Goal: Information Seeking & Learning: Check status

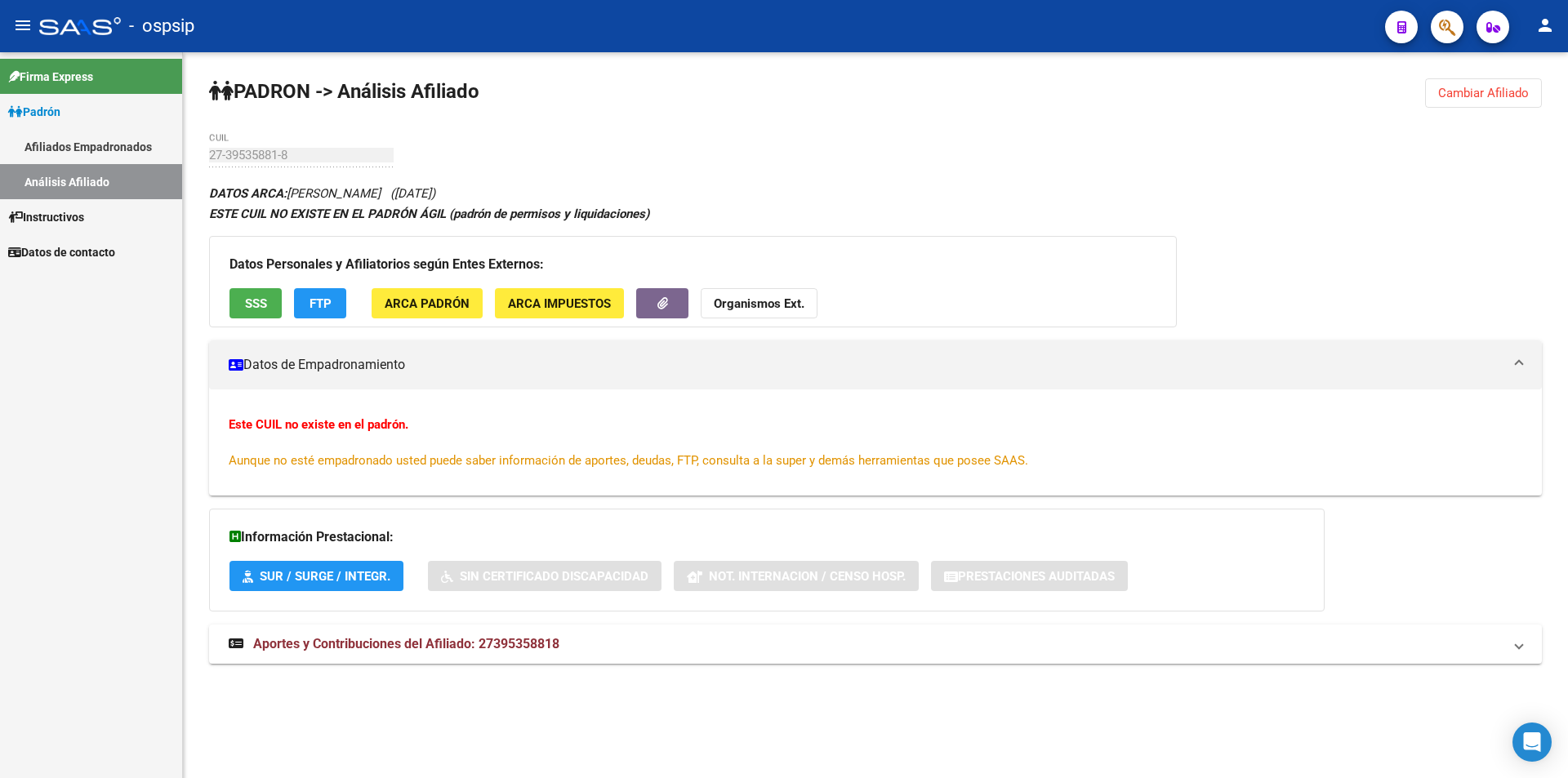
click at [119, 153] on link "Afiliados Empadronados" at bounding box center [91, 146] width 182 height 35
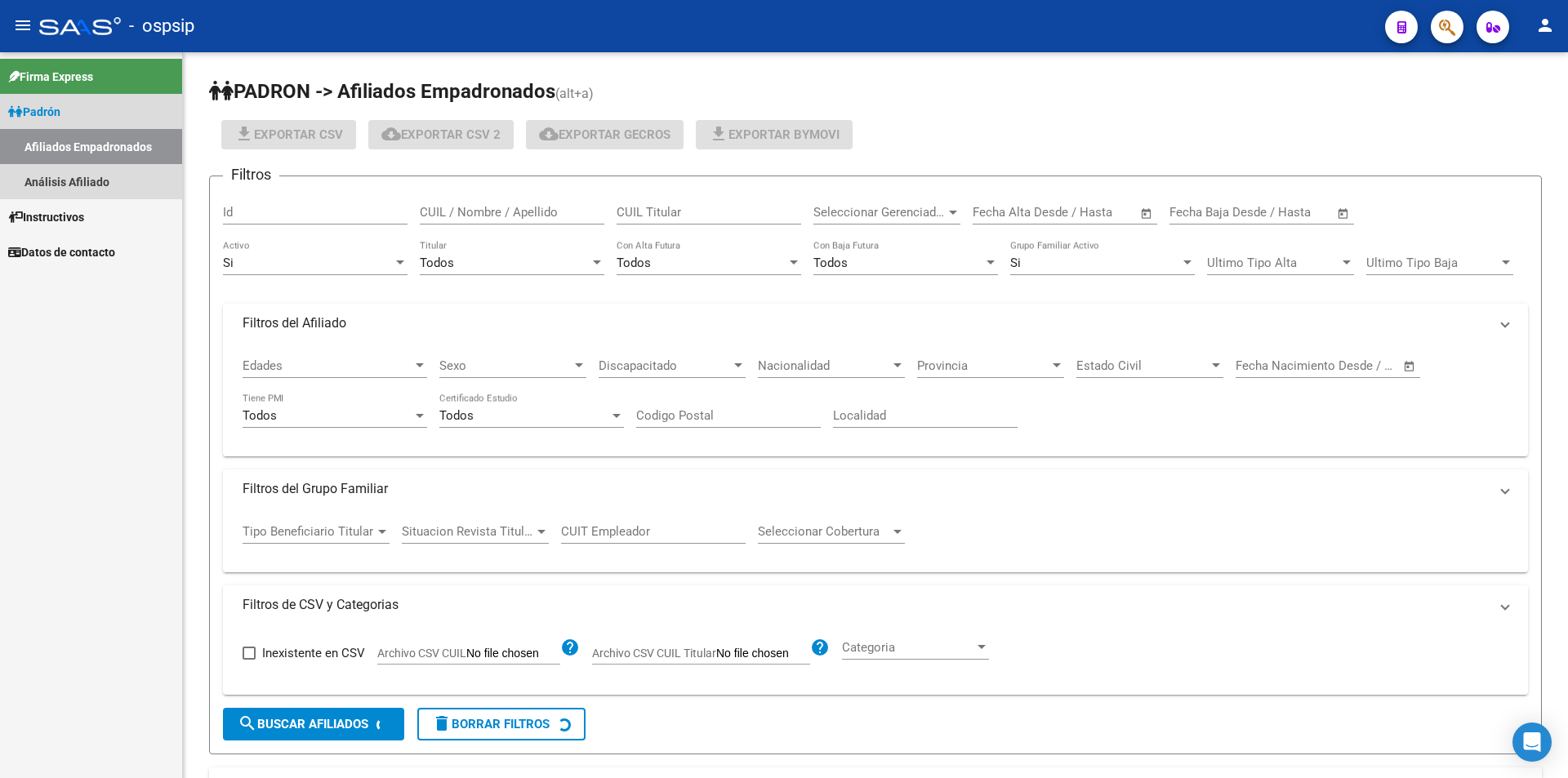
click at [114, 173] on link "Análisis Afiliado" at bounding box center [91, 181] width 182 height 35
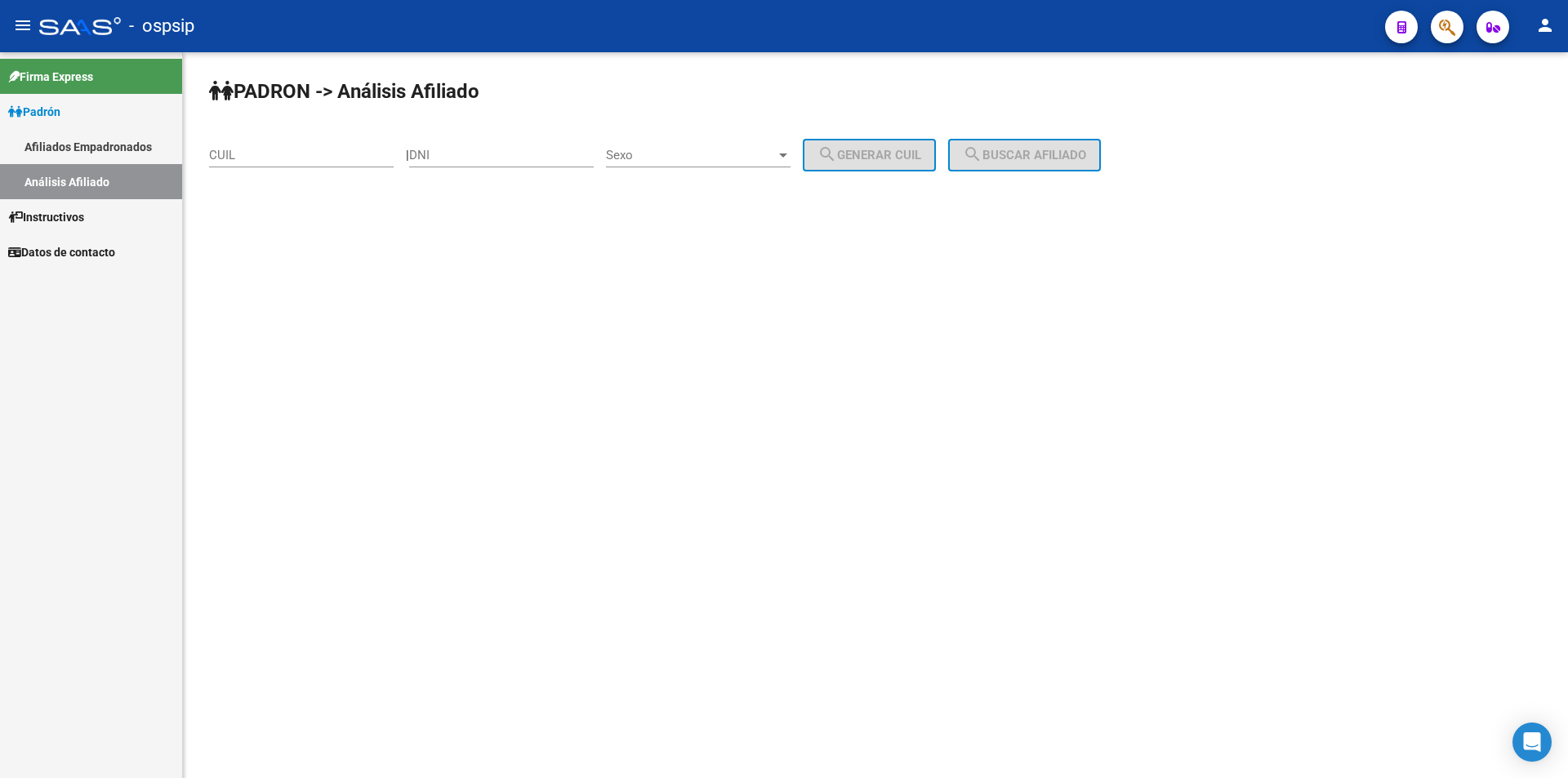
click at [218, 147] on div "CUIL" at bounding box center [301, 149] width 185 height 35
click at [232, 155] on input "CUIL" at bounding box center [301, 155] width 185 height 15
paste input "20-38931974-1"
type input "20-38931974-1"
click at [699, 171] on div "Sexo Sexo" at bounding box center [699, 157] width 185 height 51
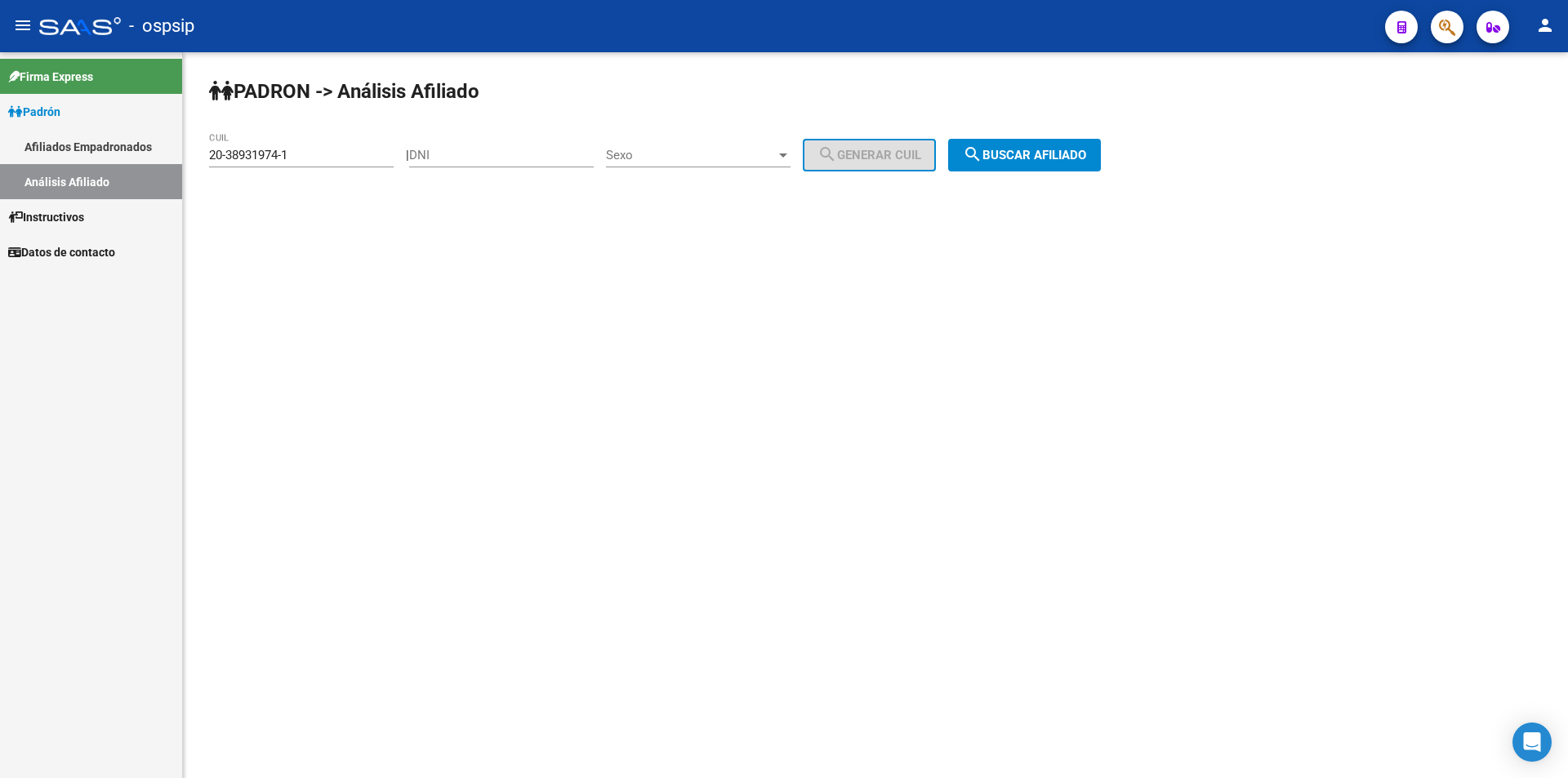
click at [688, 155] on span "Sexo" at bounding box center [691, 155] width 170 height 15
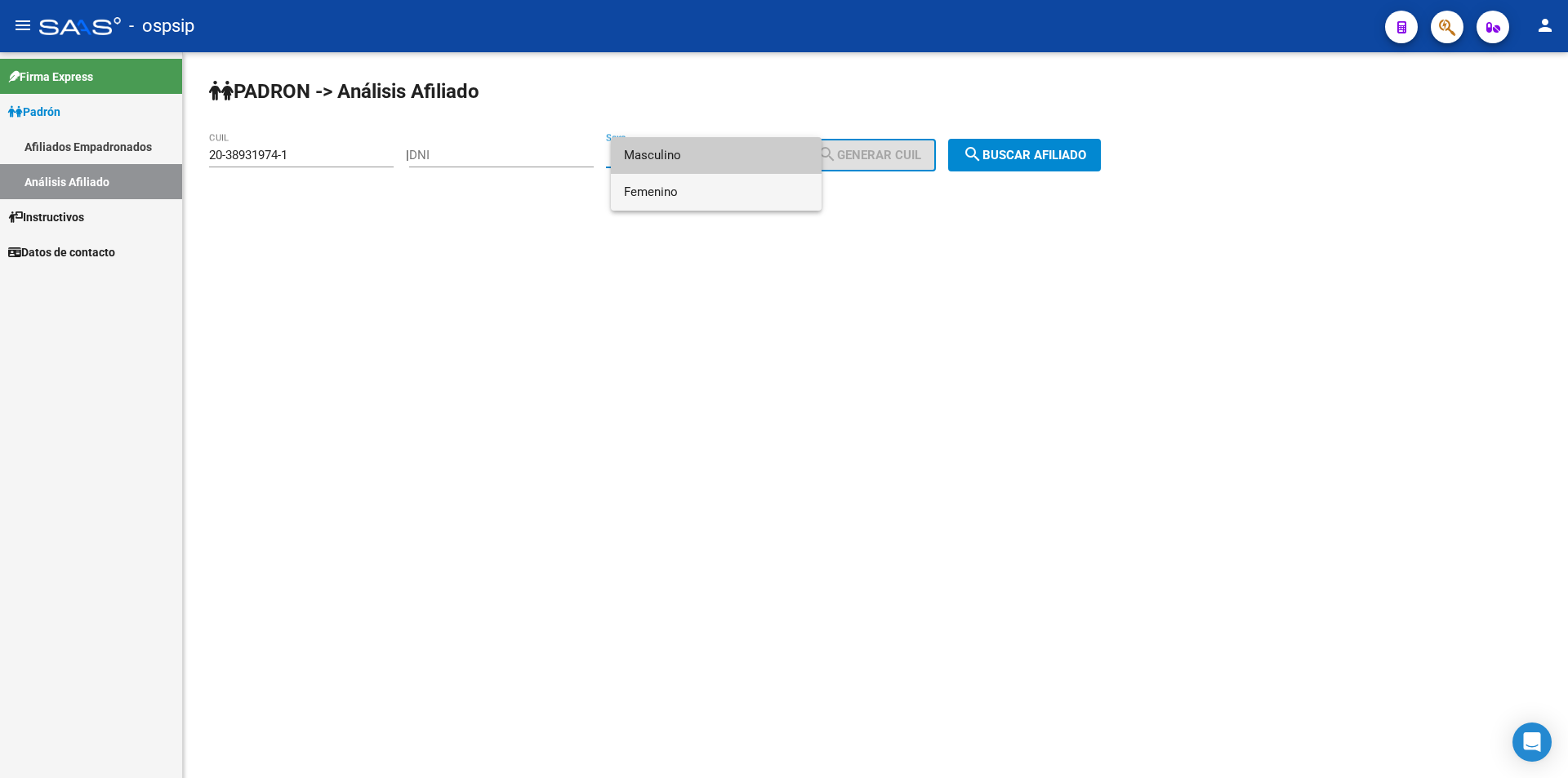
drag, startPoint x: 706, startPoint y: 188, endPoint x: 687, endPoint y: 154, distance: 38.9
click at [687, 154] on div "Masculino Femenino" at bounding box center [716, 174] width 211 height 73
click at [687, 154] on span "Masculino" at bounding box center [716, 155] width 185 height 37
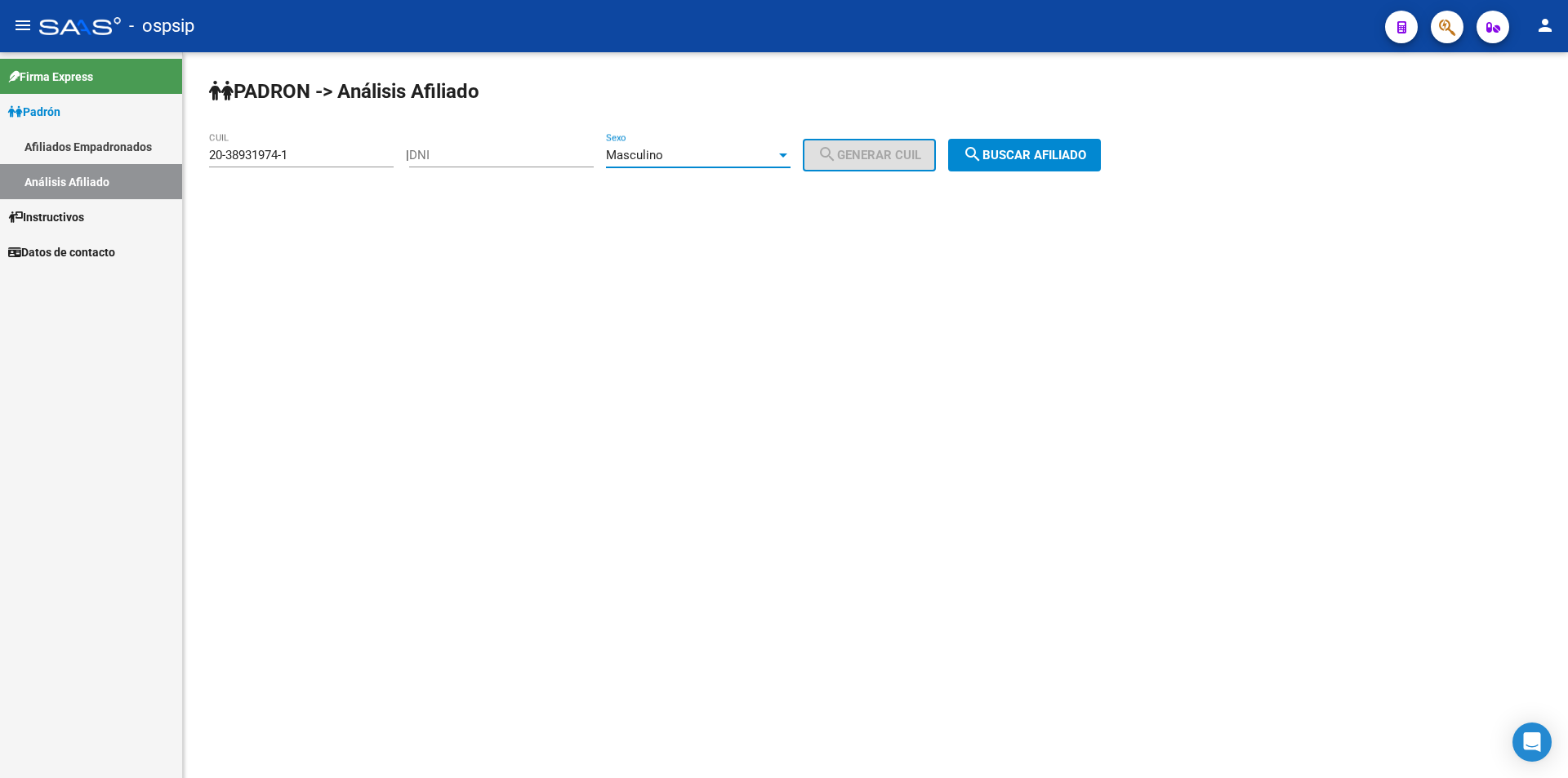
click at [813, 155] on span "search Buscar afiliado" at bounding box center [1024, 155] width 123 height 15
